Goal: Task Accomplishment & Management: Manage account settings

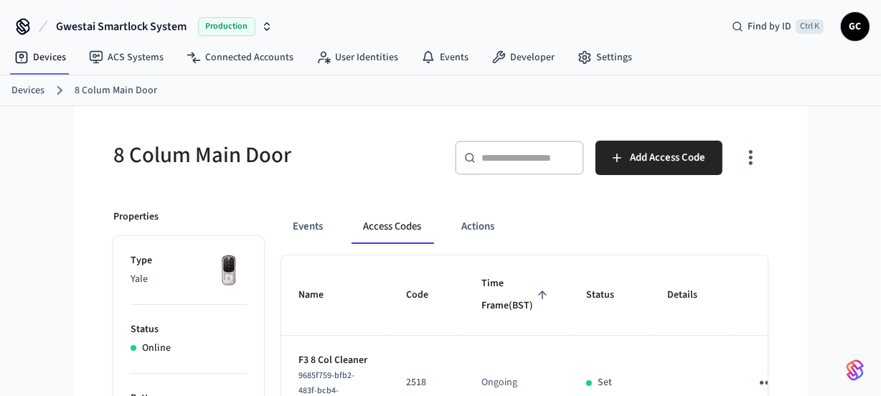
click at [19, 84] on link "Devices" at bounding box center [27, 90] width 33 height 15
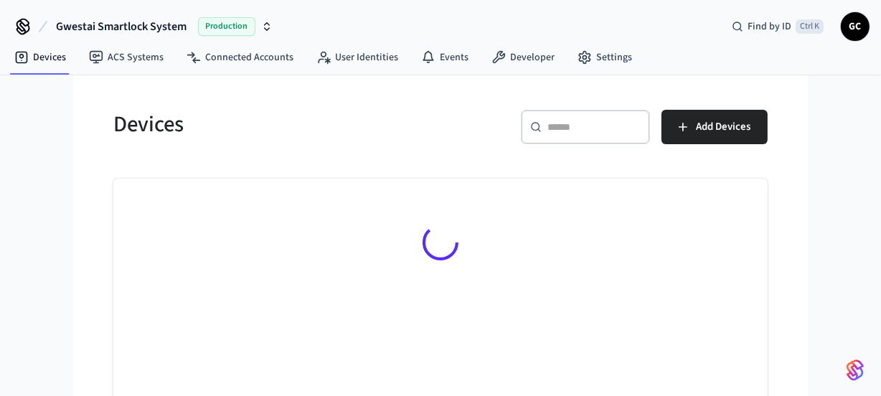
click at [562, 120] on input "text" at bounding box center [593, 127] width 93 height 14
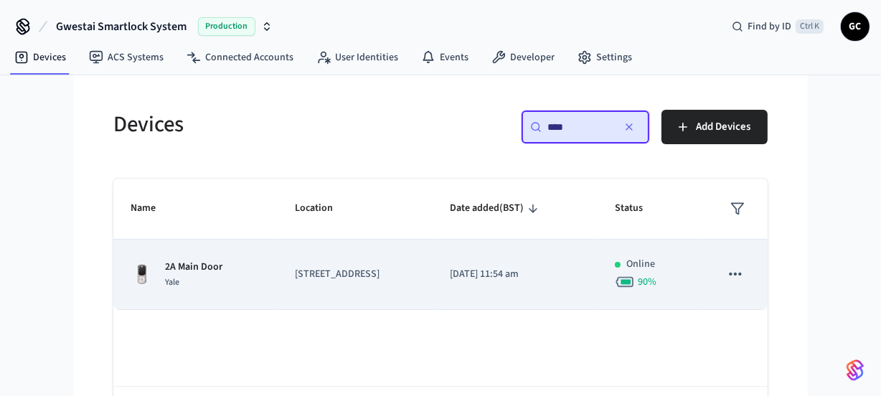
type input "****"
click at [234, 255] on td "2A Main Door Yale" at bounding box center [195, 275] width 164 height 70
click at [203, 269] on p "2A Main Door" at bounding box center [193, 267] width 57 height 15
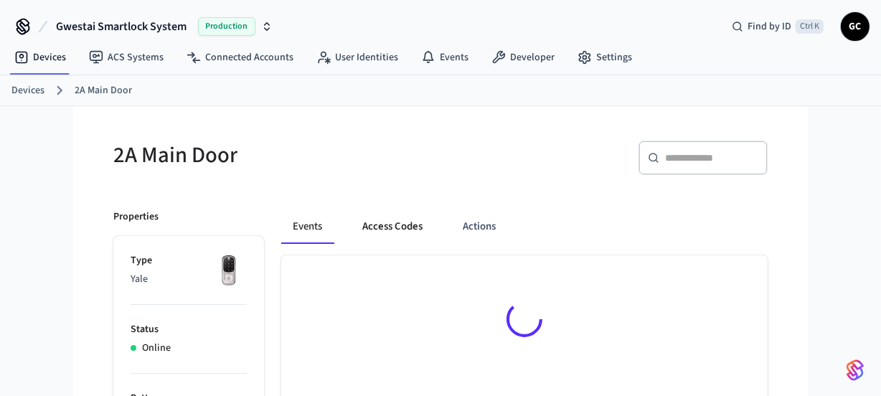
click at [400, 222] on button "Access Codes" at bounding box center [392, 226] width 83 height 34
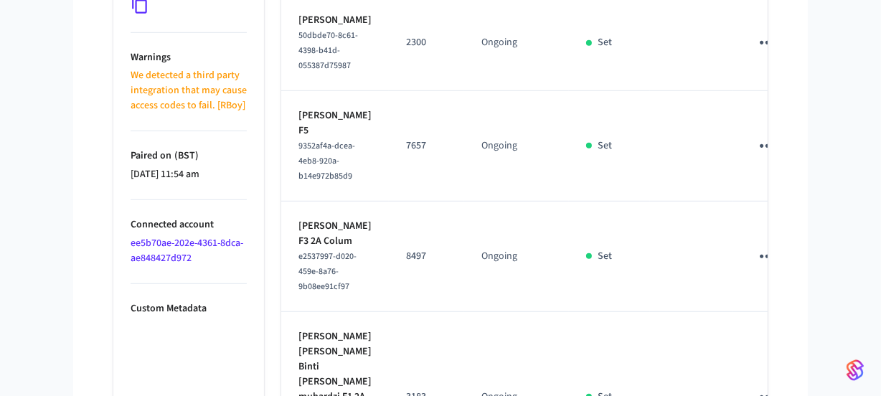
scroll to position [819, 0]
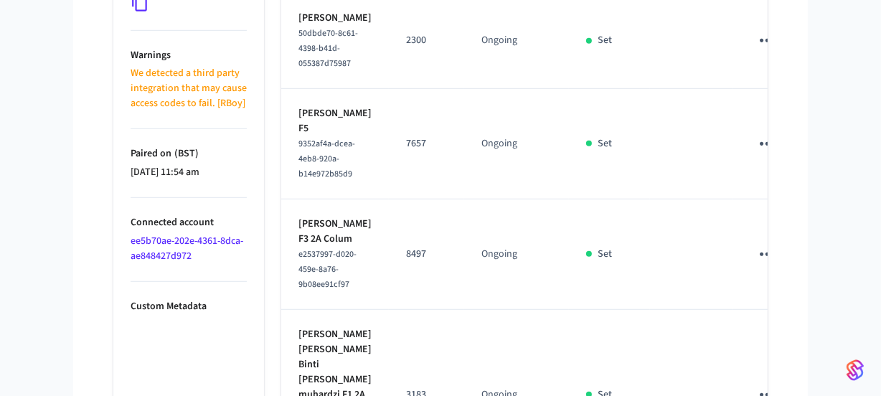
drag, startPoint x: 344, startPoint y: 189, endPoint x: 294, endPoint y: 176, distance: 51.2
click at [294, 89] on td "[PERSON_NAME] 50dbde70-8c61-4398-b41d-055387d75987" at bounding box center [335, 41] width 108 height 95
copy p "[PERSON_NAME]"
click at [756, 52] on icon "sticky table" at bounding box center [767, 40] width 22 height 22
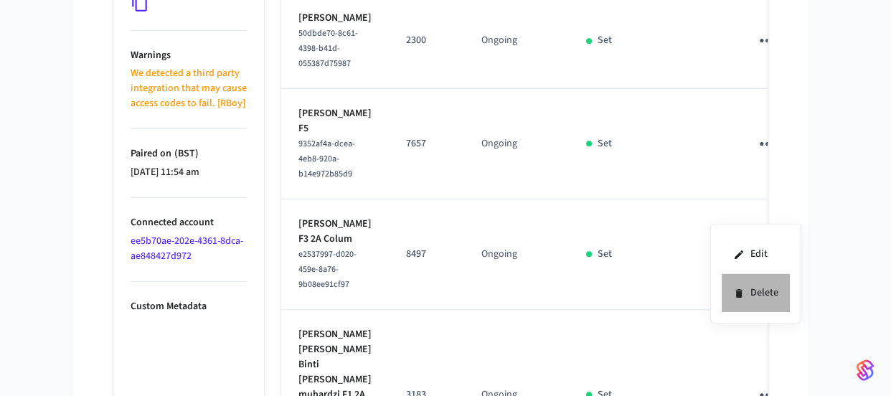
click at [752, 290] on li "Delete" at bounding box center [756, 293] width 68 height 38
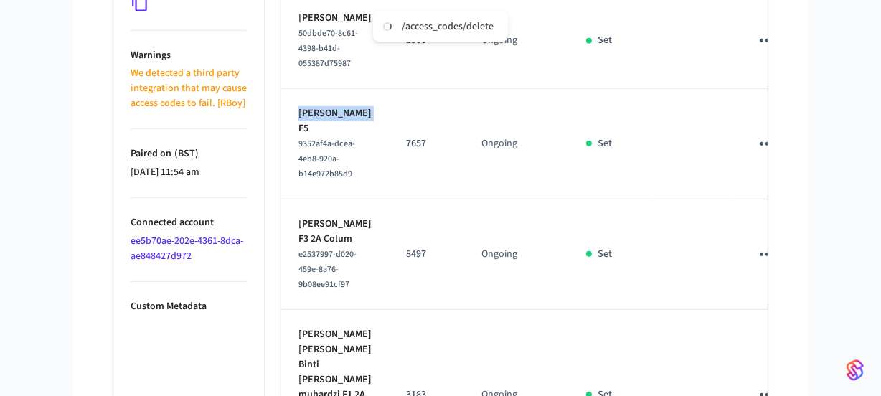
drag, startPoint x: 315, startPoint y: 315, endPoint x: 304, endPoint y: 300, distance: 18.5
click at [298, 136] on p "[PERSON_NAME] F5" at bounding box center [334, 121] width 73 height 30
copy p "[PERSON_NAME]"
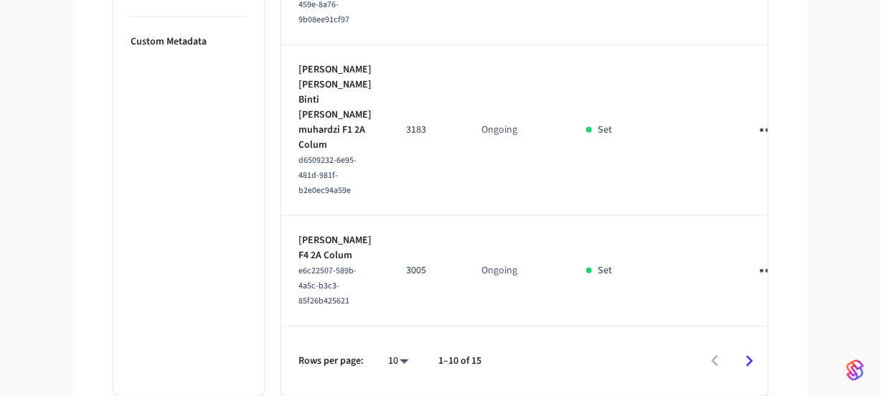
scroll to position [1342, 0]
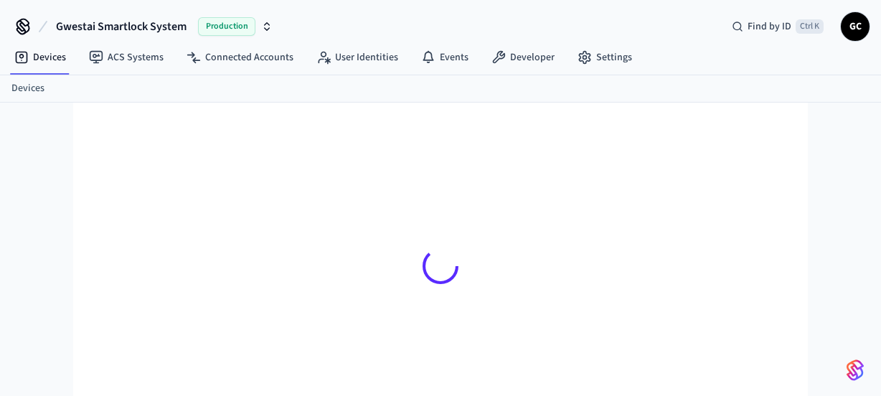
scroll to position [19, 0]
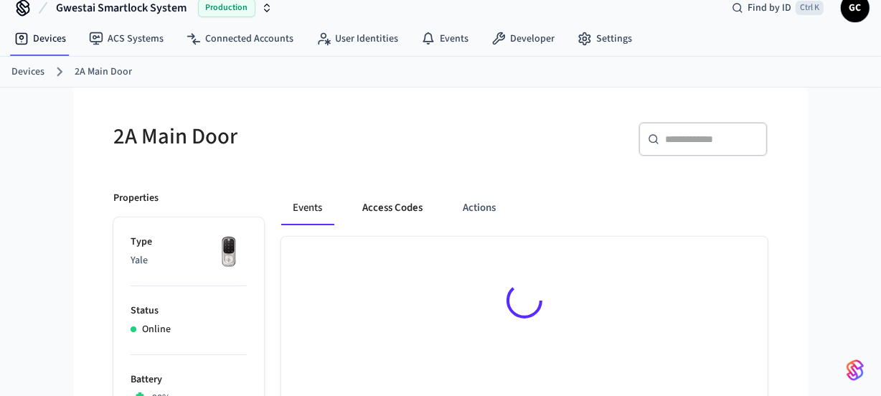
click at [403, 211] on button "Access Codes" at bounding box center [392, 208] width 83 height 34
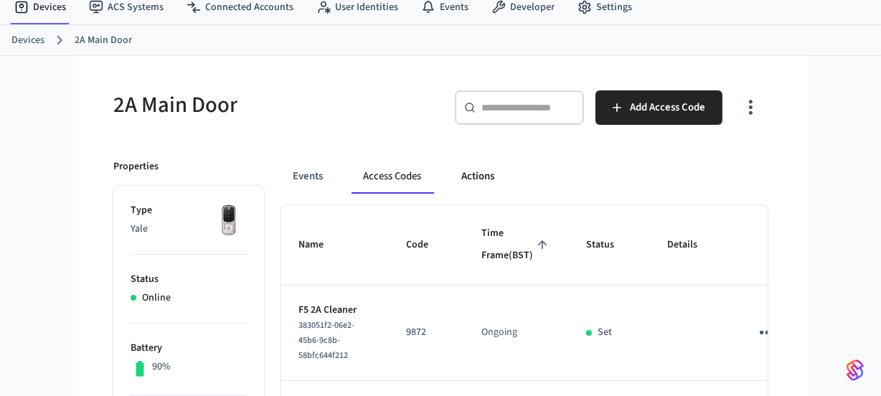
scroll to position [37, 0]
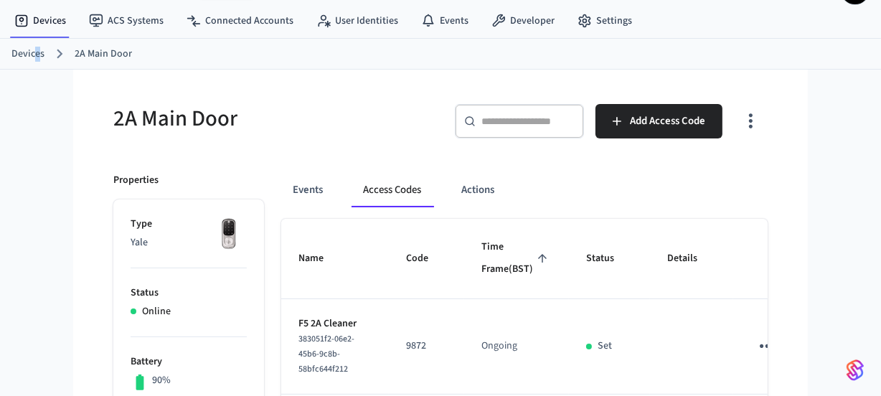
click at [38, 55] on link "Devices" at bounding box center [27, 54] width 33 height 15
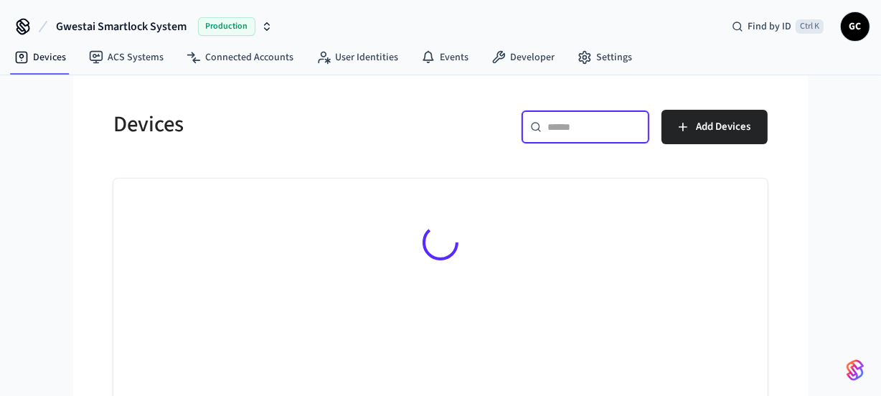
click at [590, 132] on input "text" at bounding box center [593, 127] width 93 height 14
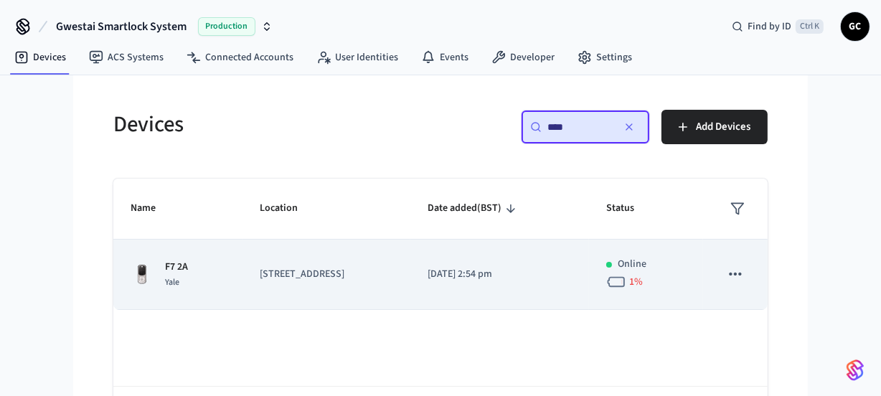
type input "****"
click at [308, 274] on p "[STREET_ADDRESS]" at bounding box center [326, 274] width 133 height 15
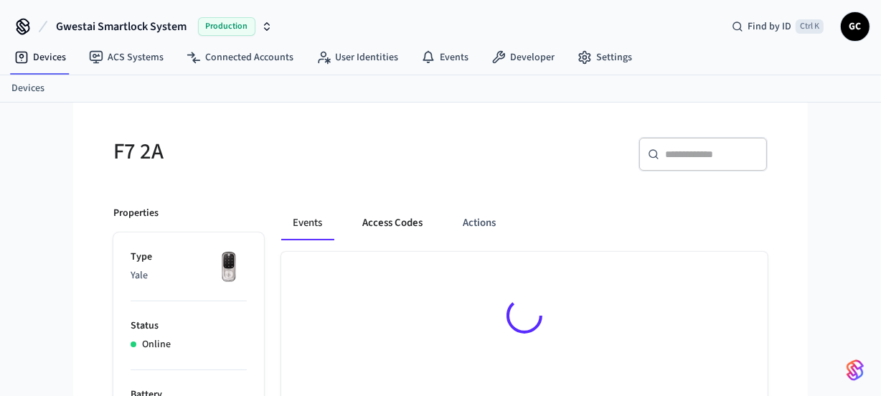
click at [398, 222] on button "Access Codes" at bounding box center [392, 223] width 83 height 34
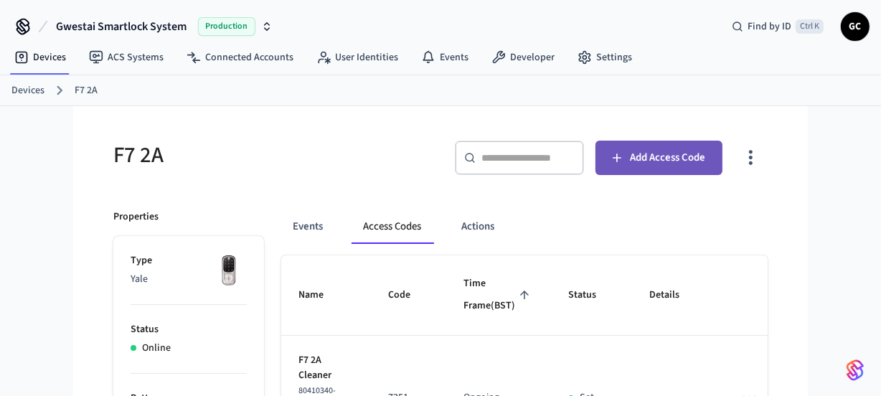
click at [697, 173] on button "Add Access Code" at bounding box center [658, 158] width 127 height 34
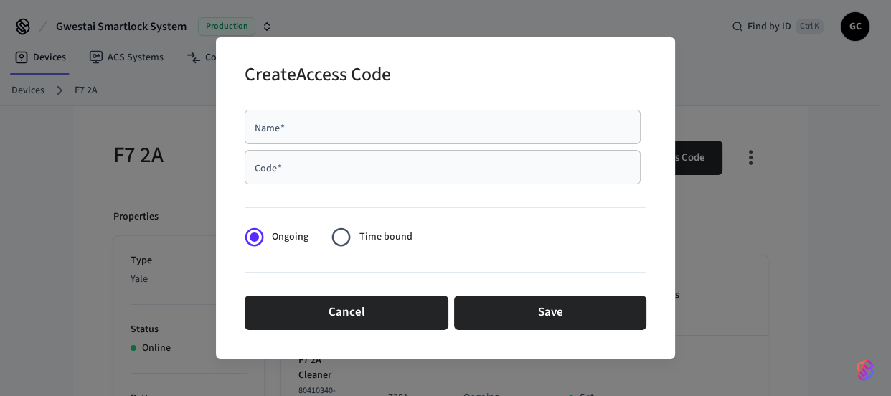
click at [430, 115] on div "Name   *" at bounding box center [443, 127] width 396 height 34
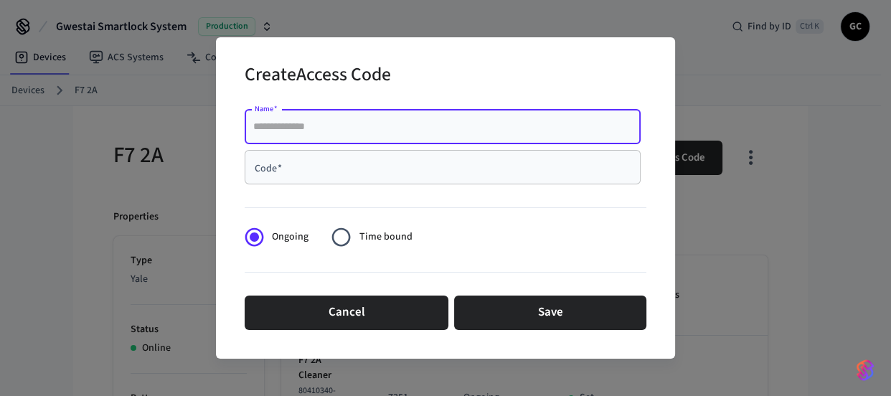
paste input "**********"
type input "**********"
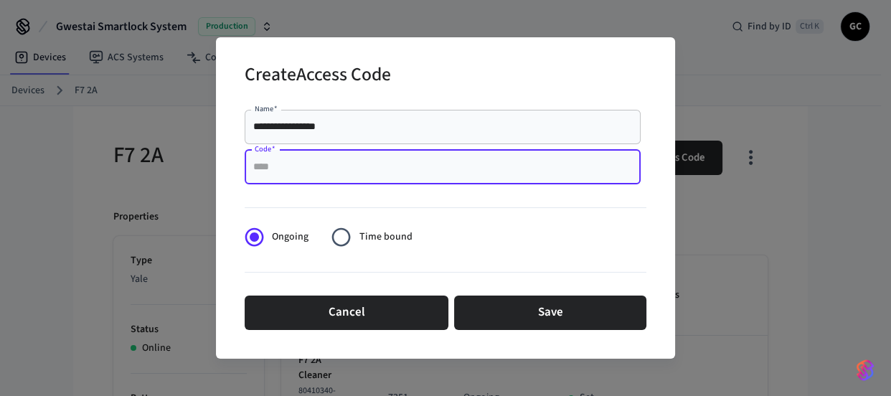
click at [400, 171] on input "Code   *" at bounding box center [442, 167] width 379 height 14
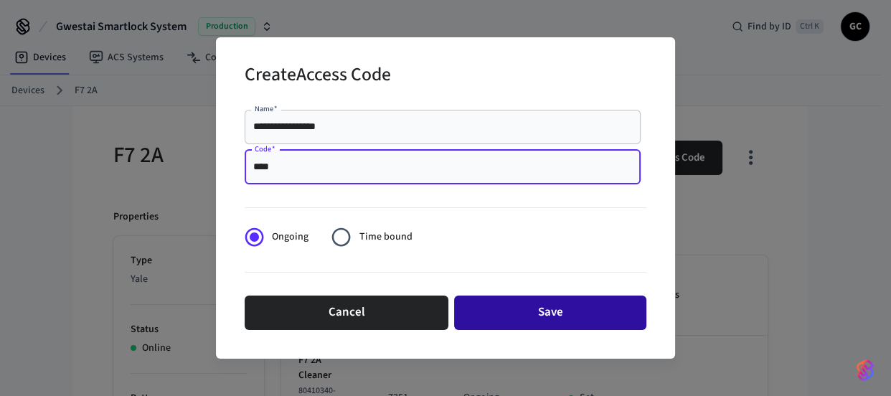
type input "****"
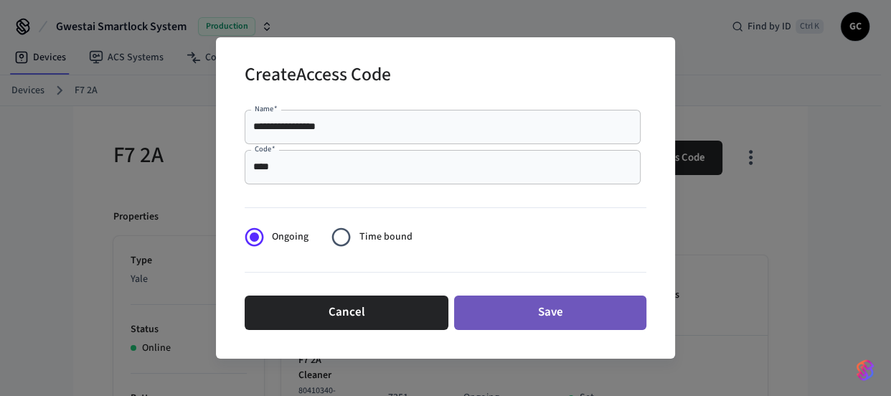
click at [521, 319] on button "Save" at bounding box center [550, 313] width 192 height 34
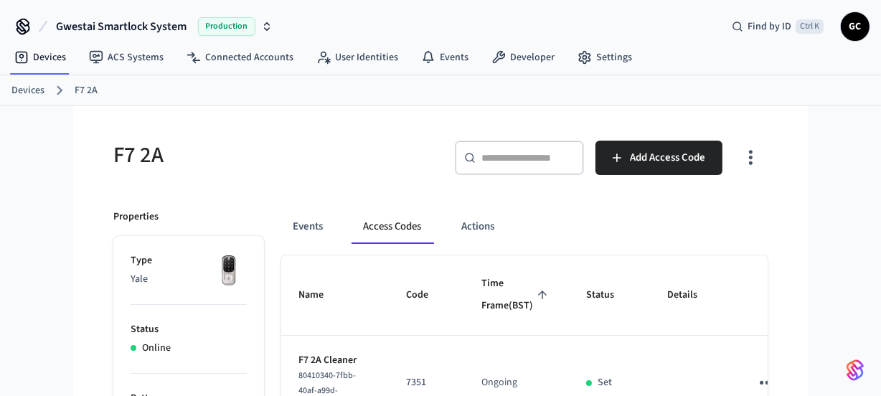
click at [26, 85] on link "Devices" at bounding box center [27, 90] width 33 height 15
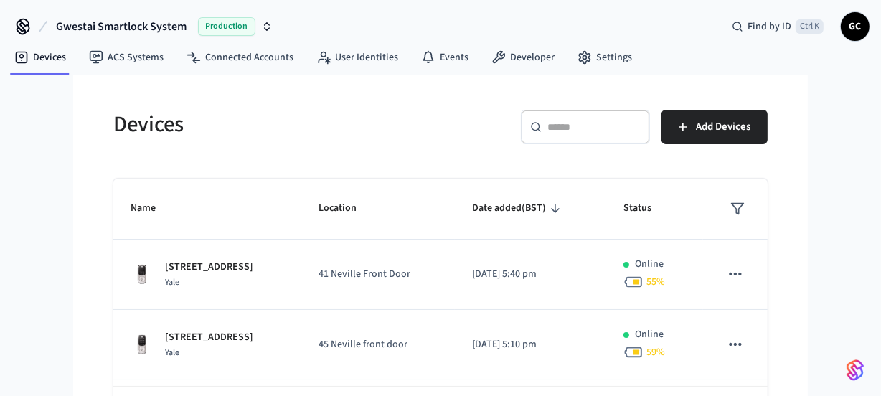
click at [532, 138] on div "​ ​" at bounding box center [585, 127] width 129 height 34
click at [584, 122] on input "text" at bounding box center [593, 127] width 93 height 14
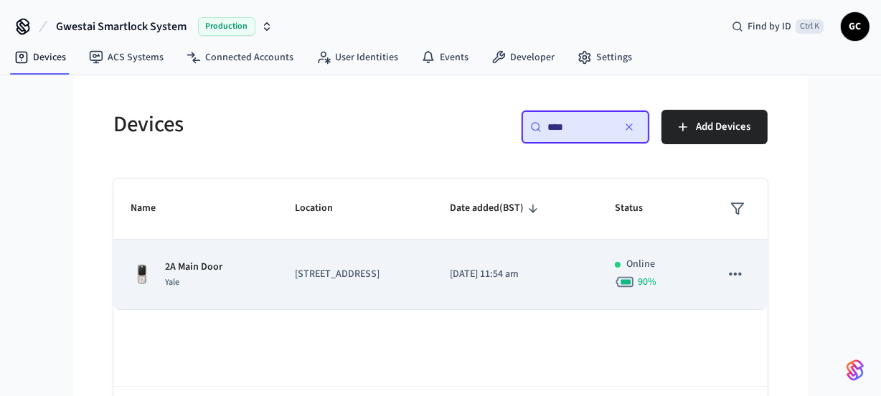
type input "****"
click at [197, 260] on p "2A Main Door" at bounding box center [193, 267] width 57 height 15
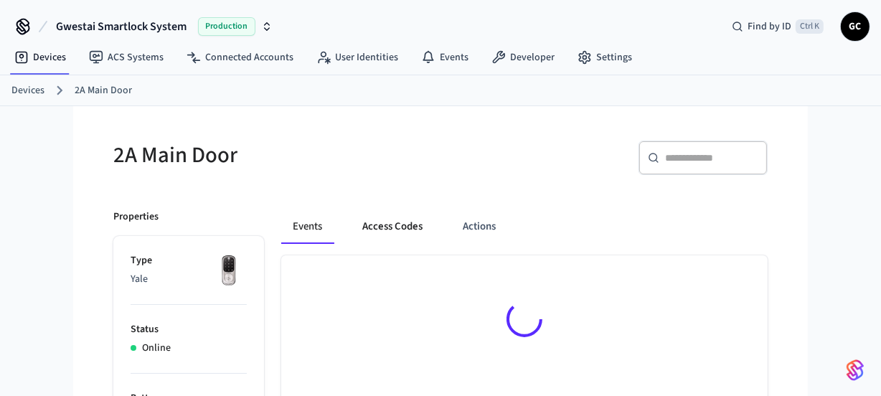
click at [373, 222] on button "Access Codes" at bounding box center [392, 226] width 83 height 34
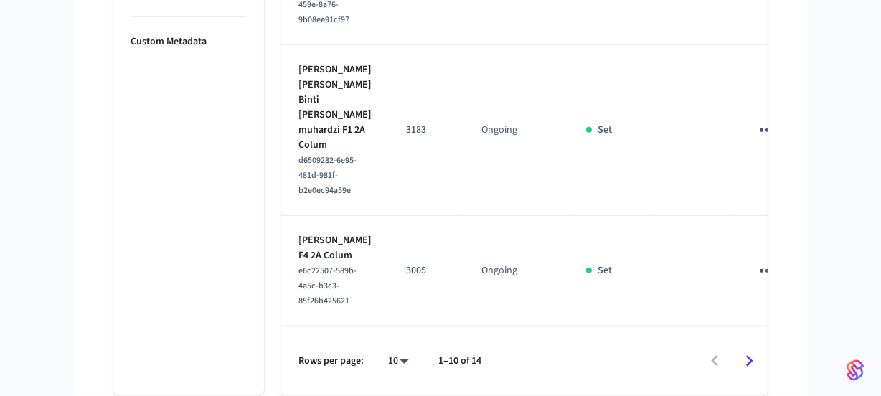
scroll to position [1342, 0]
click at [744, 364] on icon "Go to next page" at bounding box center [749, 361] width 22 height 22
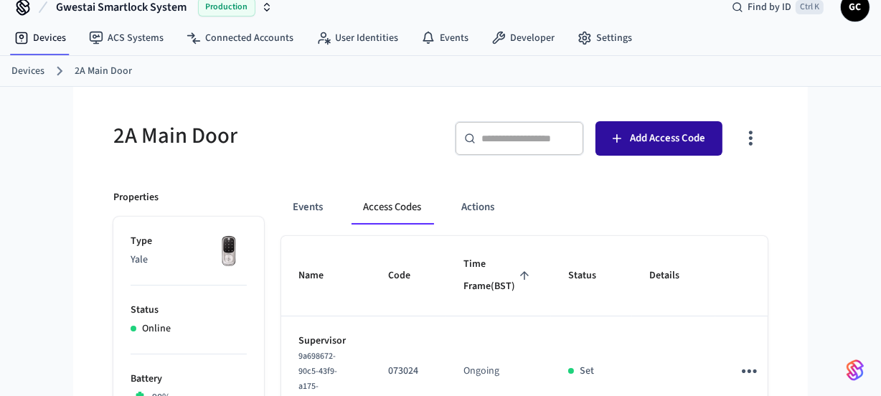
scroll to position [0, 0]
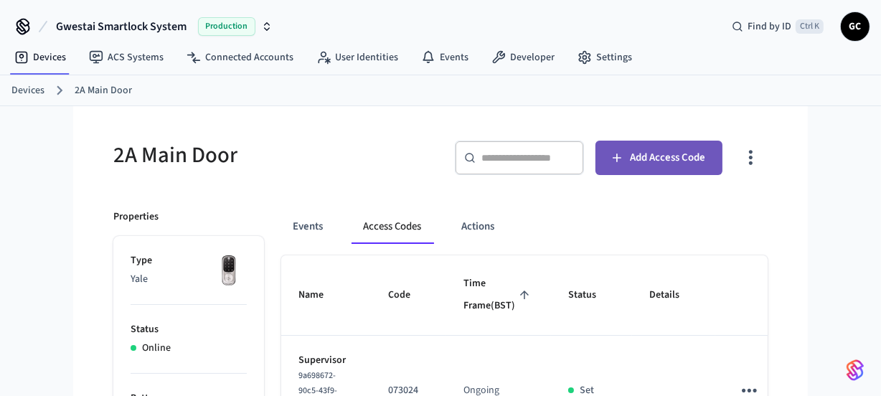
click at [660, 159] on span "Add Access Code" at bounding box center [667, 158] width 75 height 19
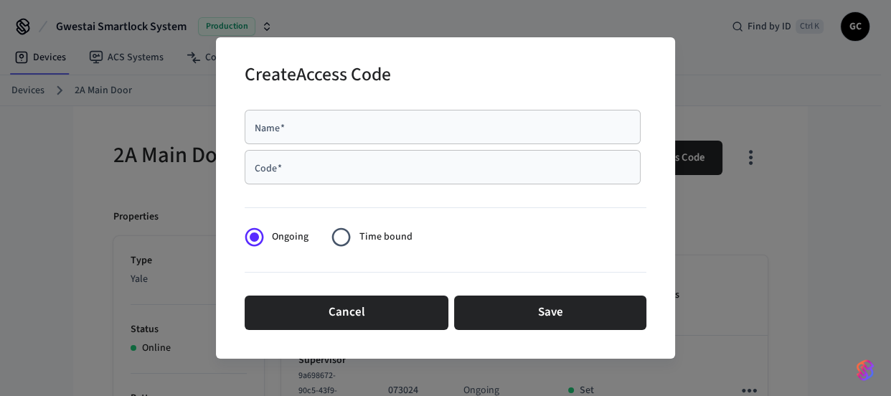
click at [494, 113] on div "Name   *" at bounding box center [443, 127] width 396 height 34
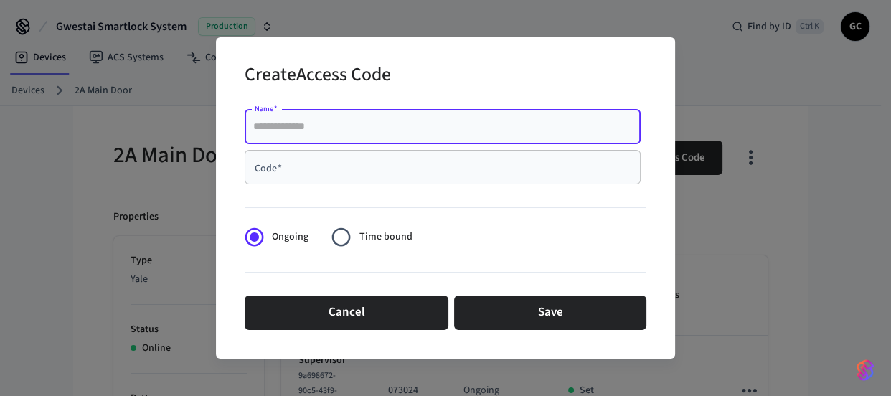
paste input "**********"
type input "**********"
click at [382, 172] on input "Code   *" at bounding box center [442, 167] width 379 height 14
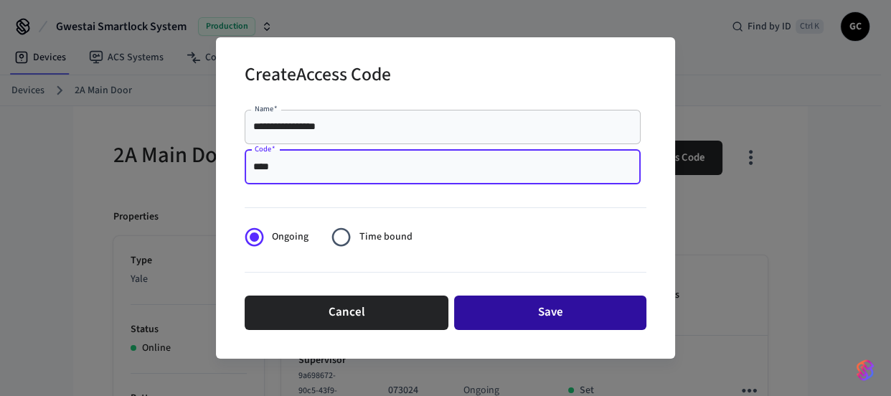
type input "****"
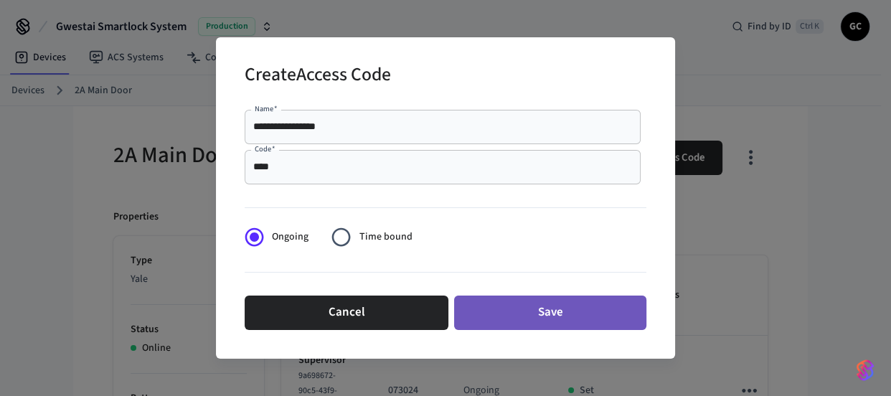
click at [557, 305] on button "Save" at bounding box center [550, 313] width 192 height 34
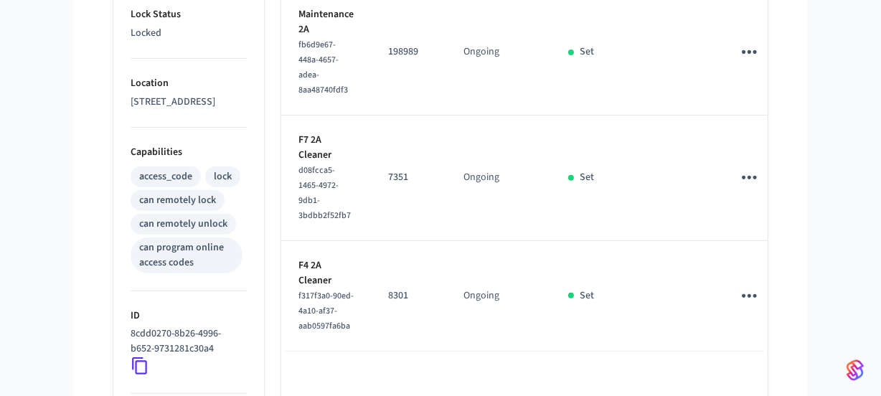
scroll to position [757, 0]
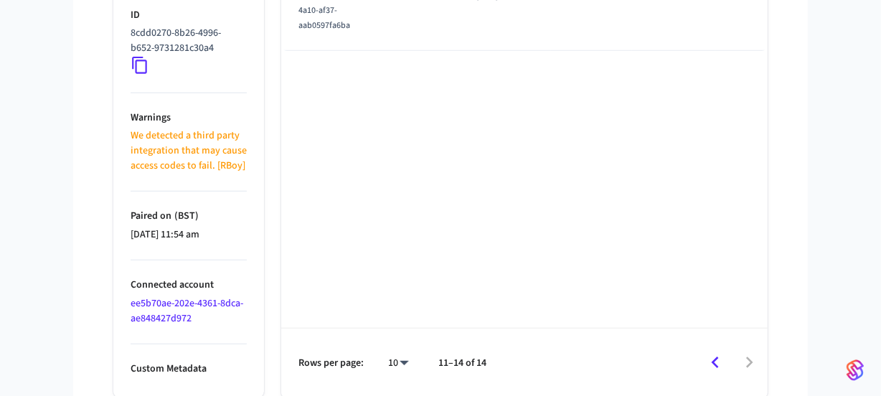
click at [713, 363] on icon "Go to previous page" at bounding box center [715, 363] width 22 height 22
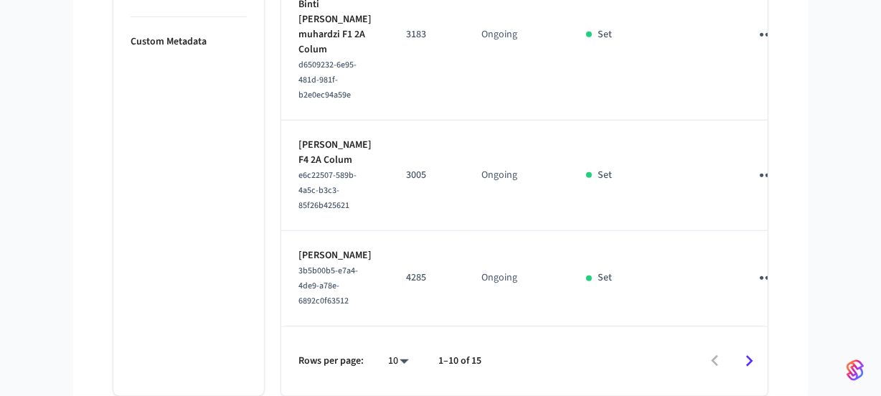
scroll to position [1080, 0]
